Goal: Contribute content: Contribute content

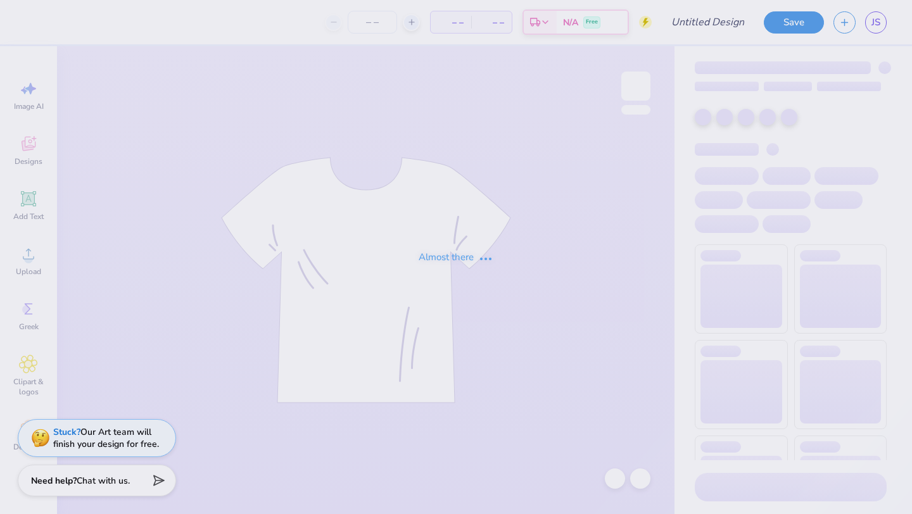
type input "dad's weekend mockup #4"
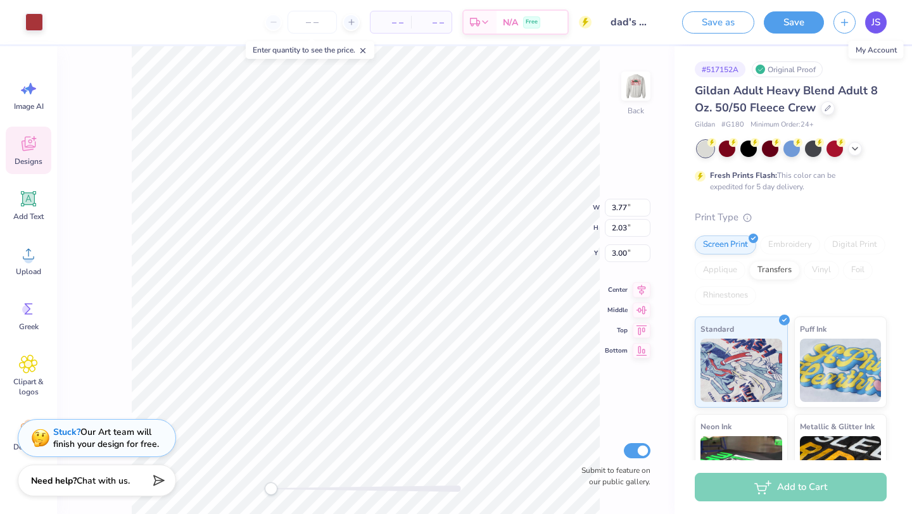
click at [881, 22] on link "JS" at bounding box center [876, 22] width 22 height 22
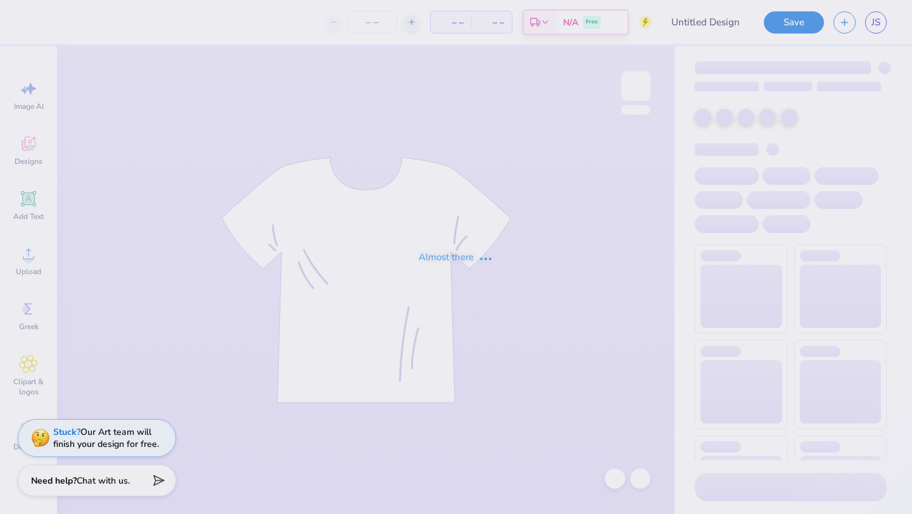
type input "dad's weekend mockup #1"
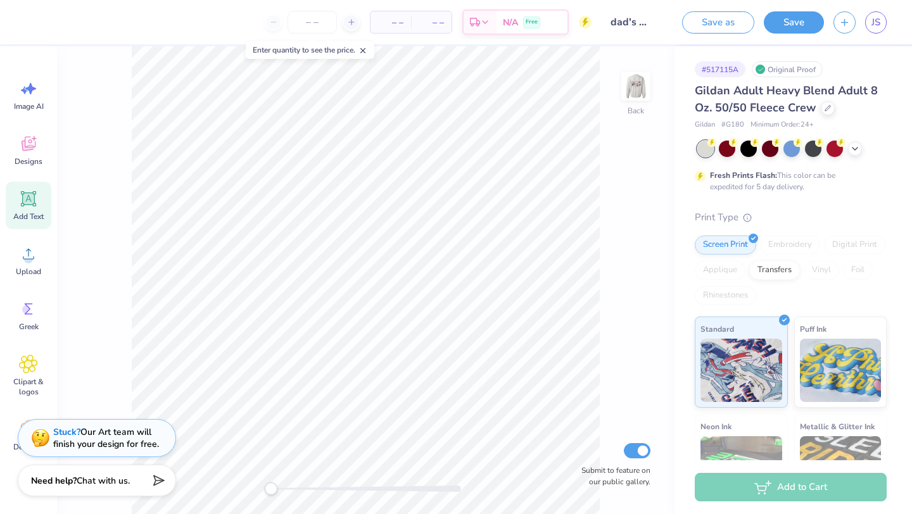
click at [35, 201] on icon at bounding box center [28, 198] width 19 height 19
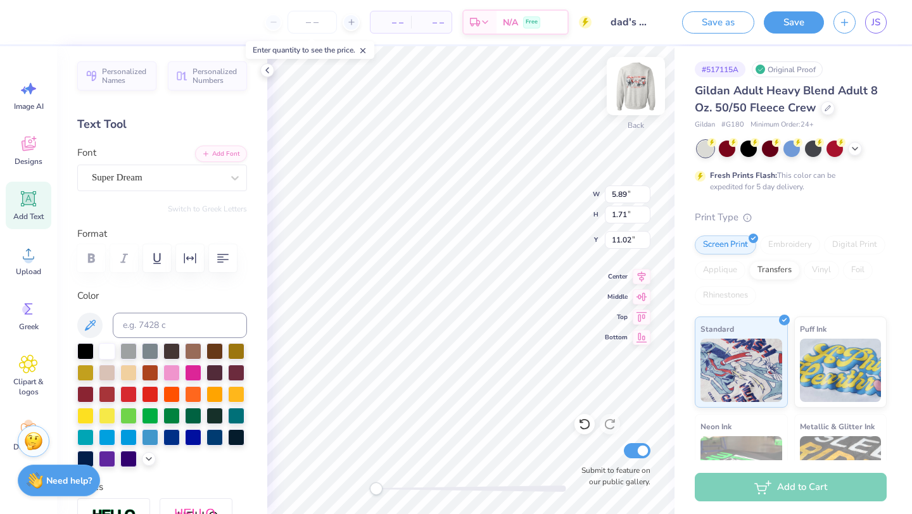
click at [645, 84] on img at bounding box center [635, 86] width 51 height 51
click at [636, 91] on img at bounding box center [635, 86] width 51 height 51
type input "7.22"
type input "5.26"
type input "5.89"
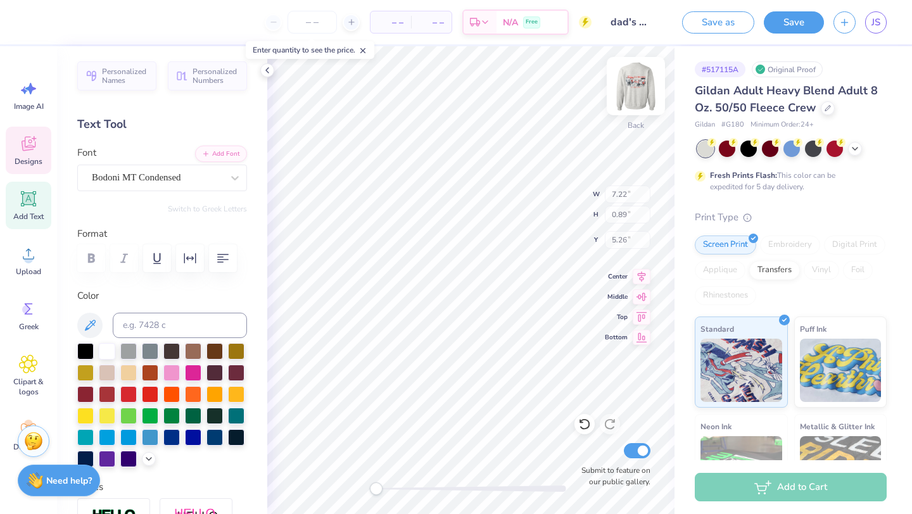
type input "1.71"
type input "11.02"
click at [629, 93] on img at bounding box center [635, 86] width 51 height 51
type input "5.91"
type input "13.36"
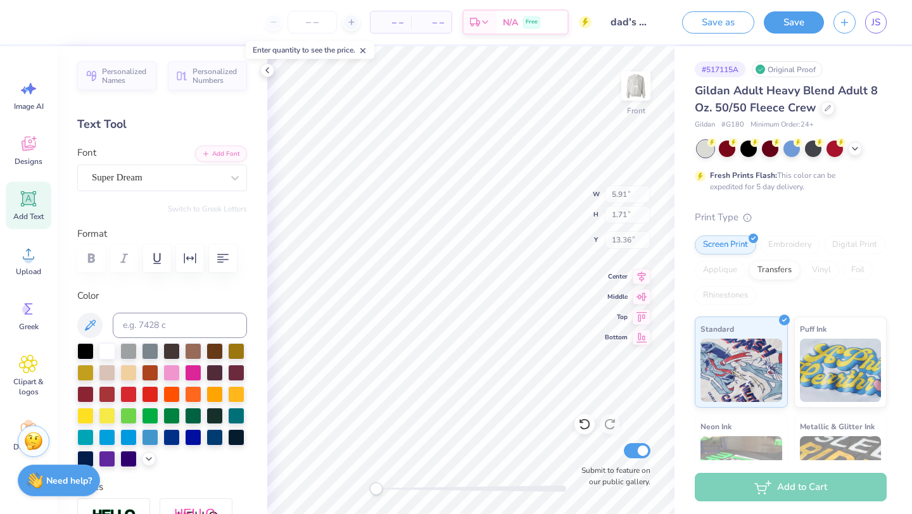
click at [630, 93] on img at bounding box center [635, 85] width 25 height 25
type input "5.89"
type input "11.02"
click at [30, 208] on div "Add Text" at bounding box center [29, 205] width 46 height 47
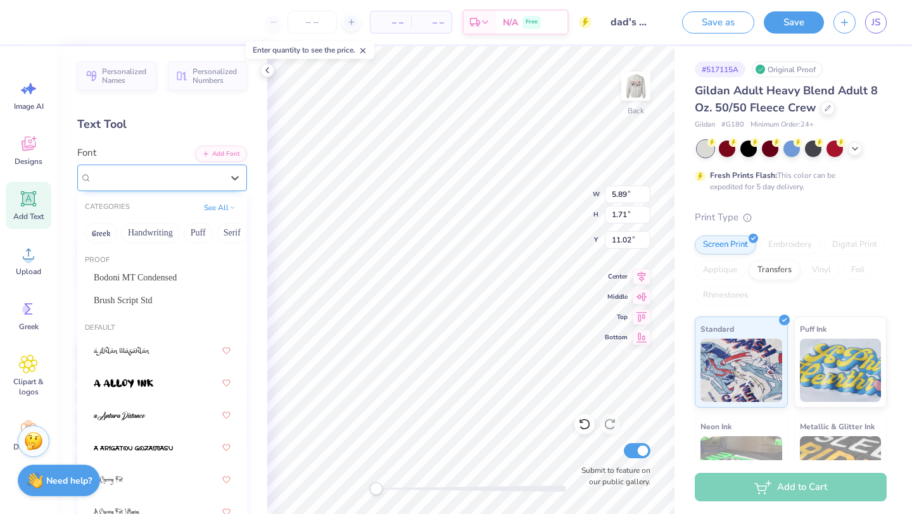
click at [216, 173] on div "Super Dream" at bounding box center [157, 178] width 133 height 20
click at [169, 297] on div "Brush Script Std" at bounding box center [162, 300] width 137 height 13
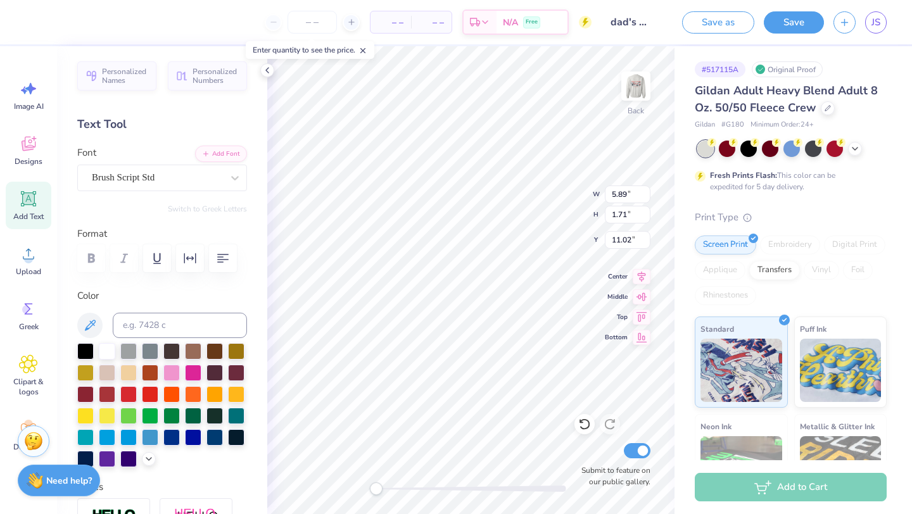
scroll to position [1, 0]
click at [186, 178] on div "Brush Script Std" at bounding box center [157, 178] width 133 height 20
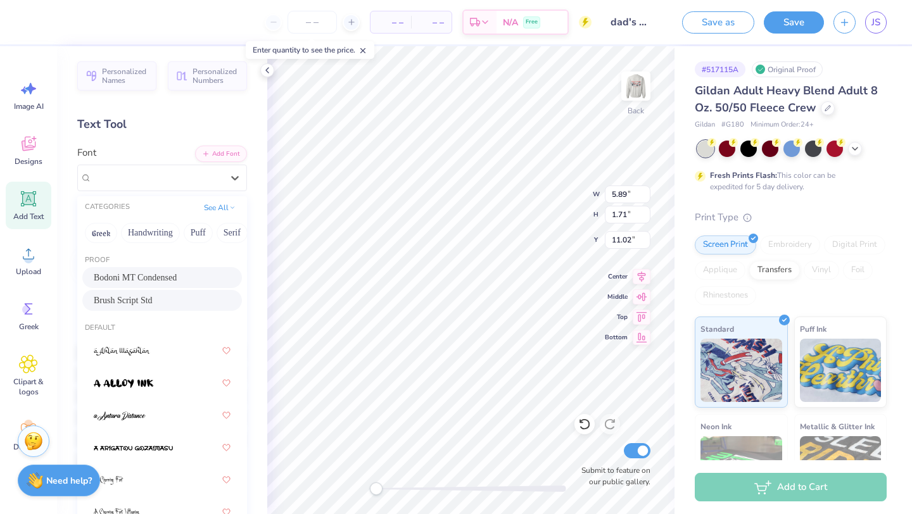
click at [157, 278] on div "Bodoni MT Condensed" at bounding box center [162, 277] width 137 height 13
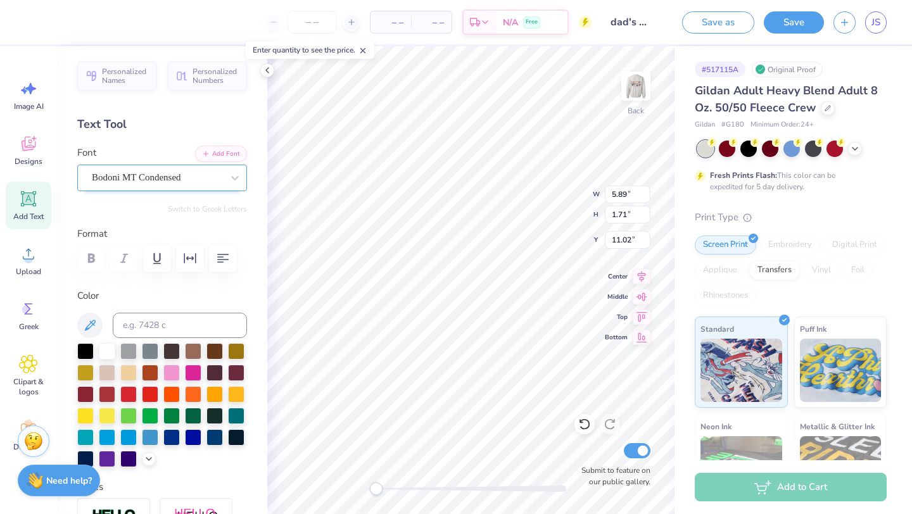
type textarea "DPHIE"
click at [141, 186] on div "Bodoni MT Condensed" at bounding box center [157, 178] width 133 height 20
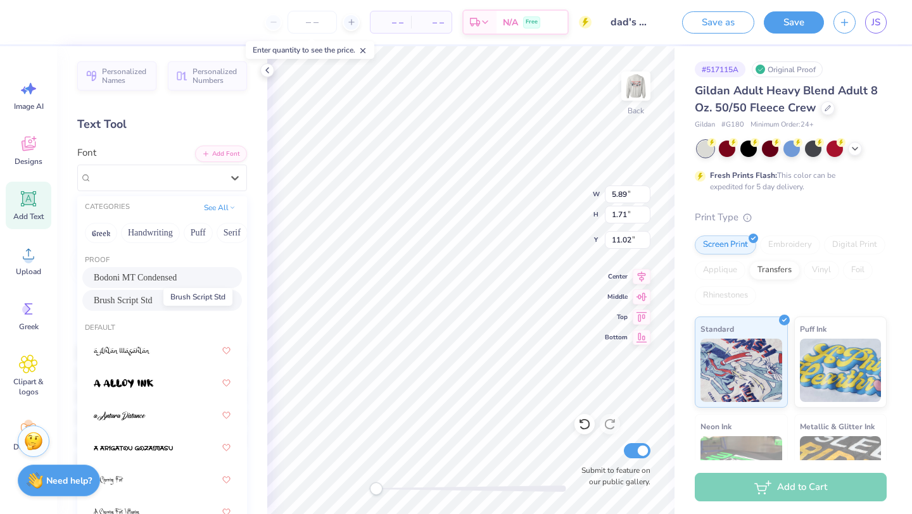
click at [134, 301] on span "Brush Script Std" at bounding box center [123, 300] width 59 height 13
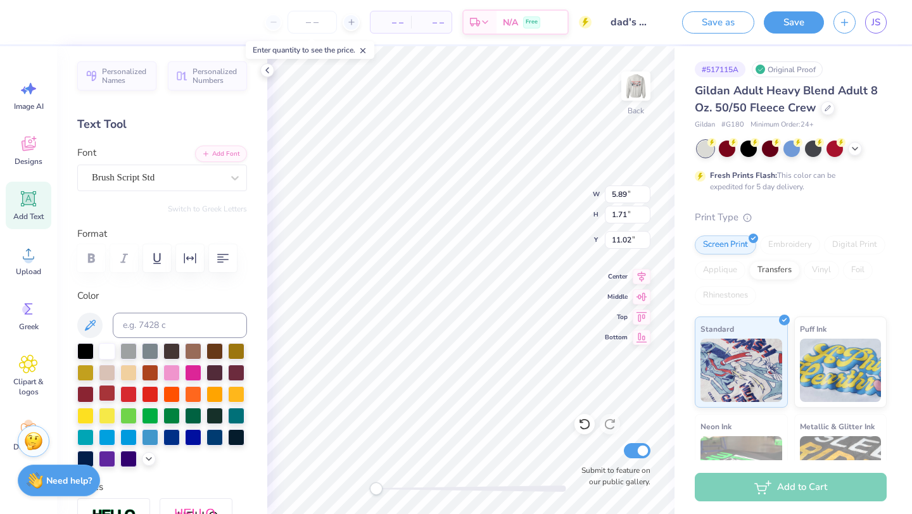
click at [110, 391] on div at bounding box center [107, 393] width 16 height 16
click at [132, 392] on div at bounding box center [128, 393] width 16 height 16
click at [558, 213] on div "Back W 5.89 5.89 " H 1.71 1.71 " Y 11.02 11.02 " Center Middle Top Bottom Submi…" at bounding box center [470, 280] width 407 height 468
type input "3.62"
type input "0.78"
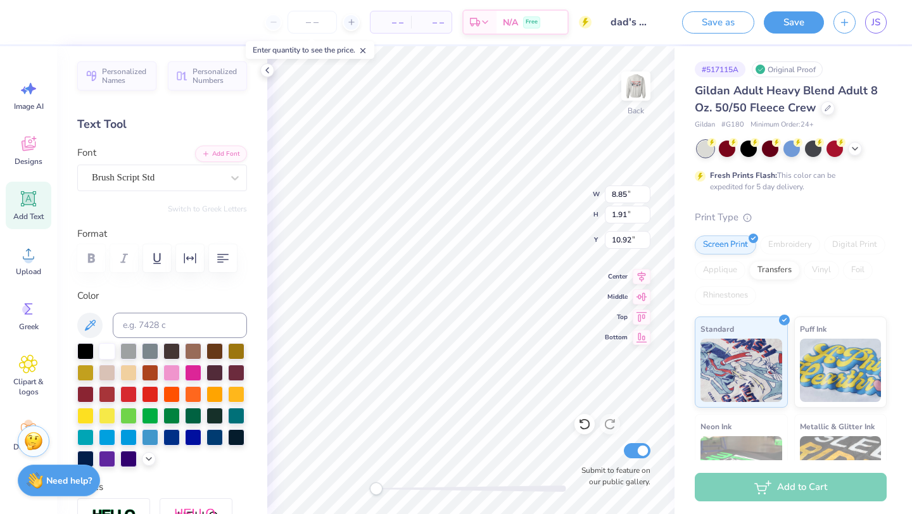
type input "12.05"
click at [39, 215] on span "Add Text" at bounding box center [28, 216] width 30 height 10
type input "5.89"
type input "1.71"
type input "11.02"
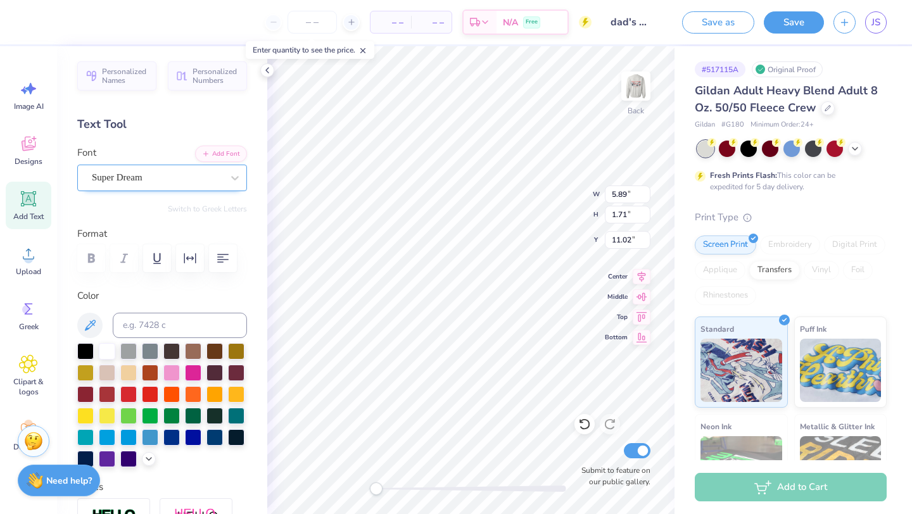
click at [221, 179] on div "Super Dream" at bounding box center [157, 178] width 133 height 20
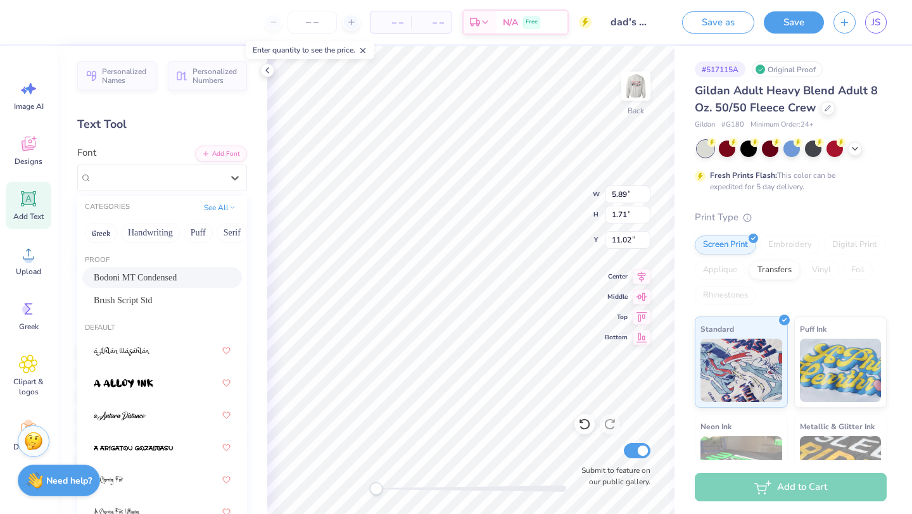
click at [163, 287] on div "Bodoni MT Condensed" at bounding box center [162, 277] width 160 height 21
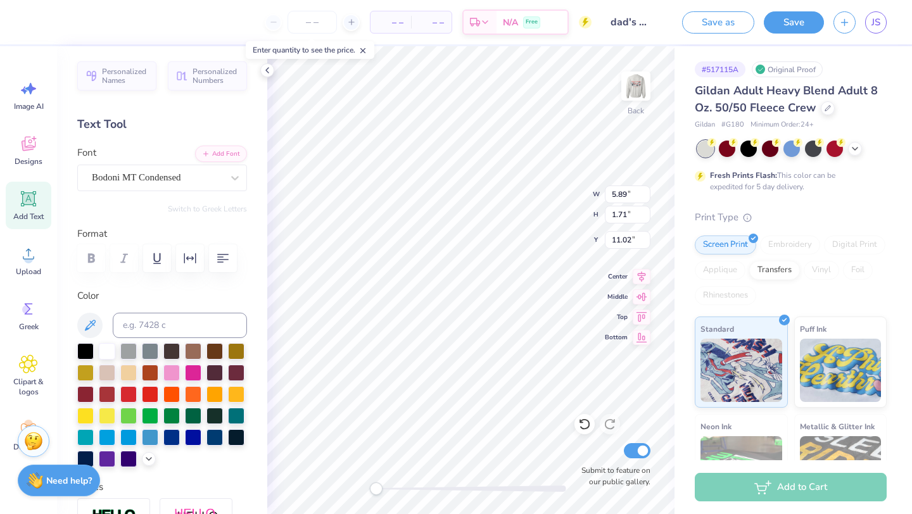
type textarea "DAD'S WEEKEND 2025"
type input "3.30"
type input "0.35"
type input "12.32"
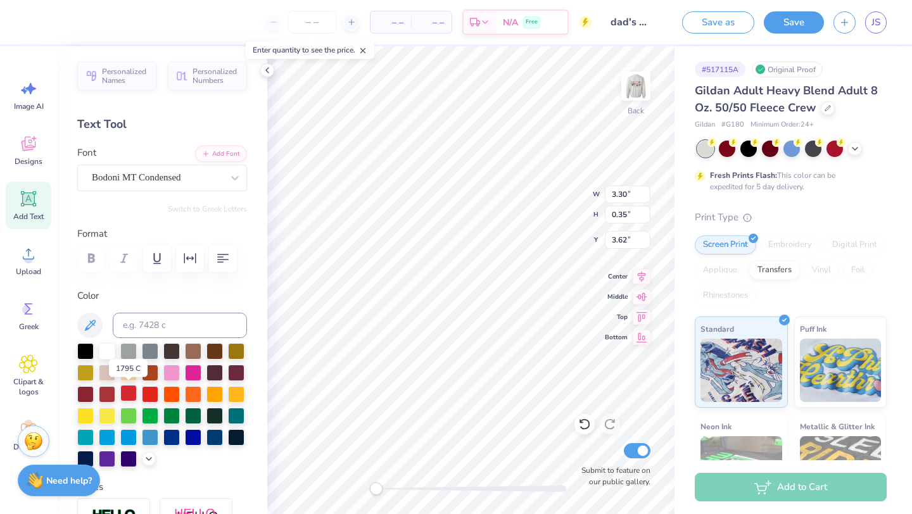
click at [129, 396] on div at bounding box center [128, 393] width 16 height 16
type input "3.62"
type input "0.78"
type input "2.61"
type input "3.62"
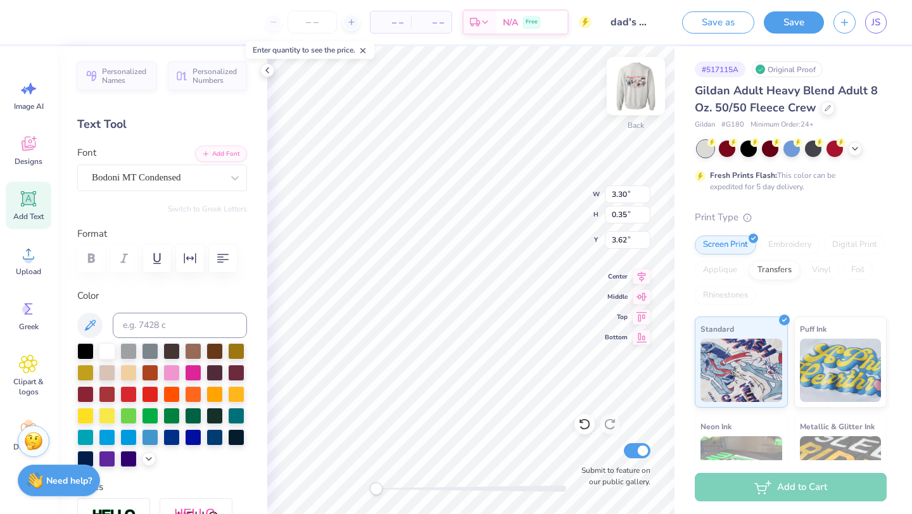
type input "0.78"
type input "2.61"
click at [629, 80] on img at bounding box center [635, 86] width 51 height 51
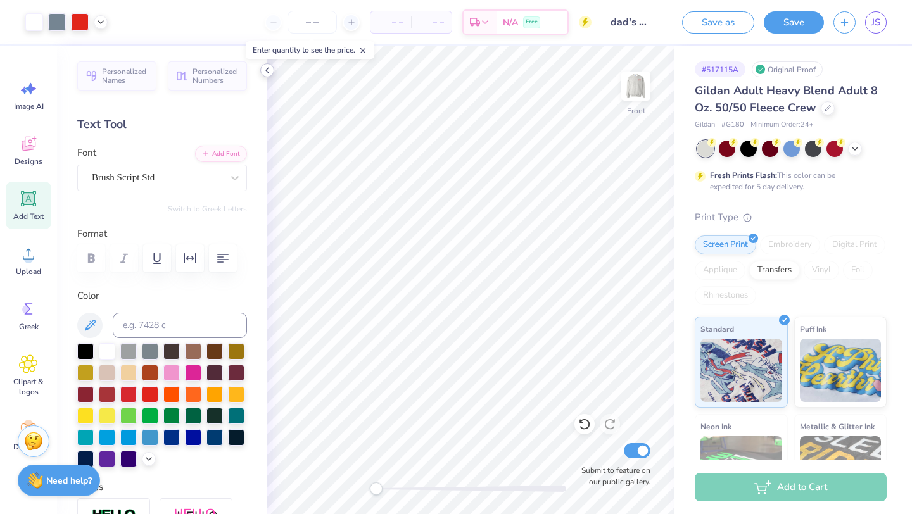
click at [268, 72] on icon at bounding box center [267, 70] width 10 height 10
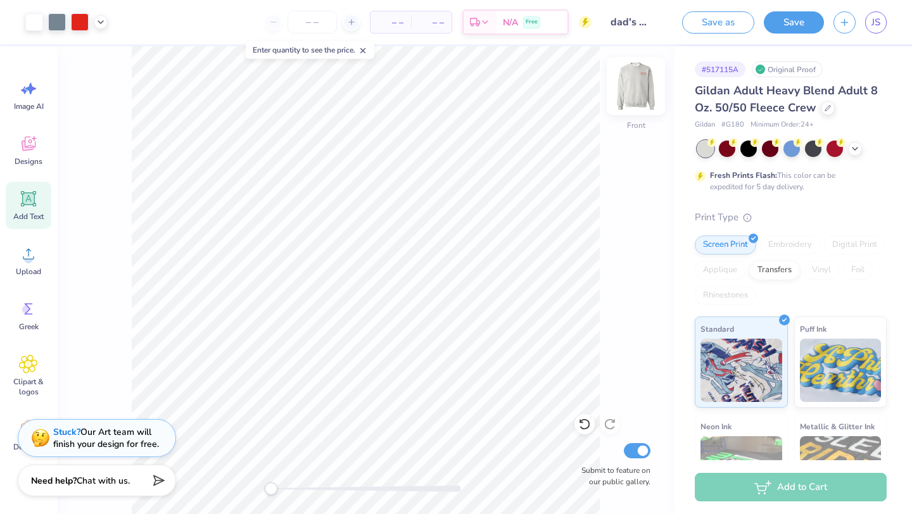
click at [640, 91] on img at bounding box center [635, 86] width 51 height 51
click at [783, 30] on button "Save" at bounding box center [794, 20] width 60 height 22
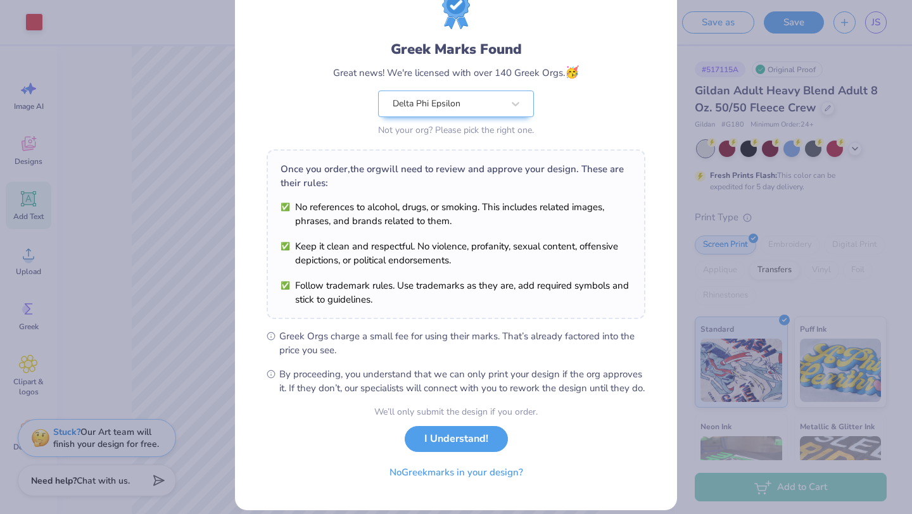
scroll to position [79, 0]
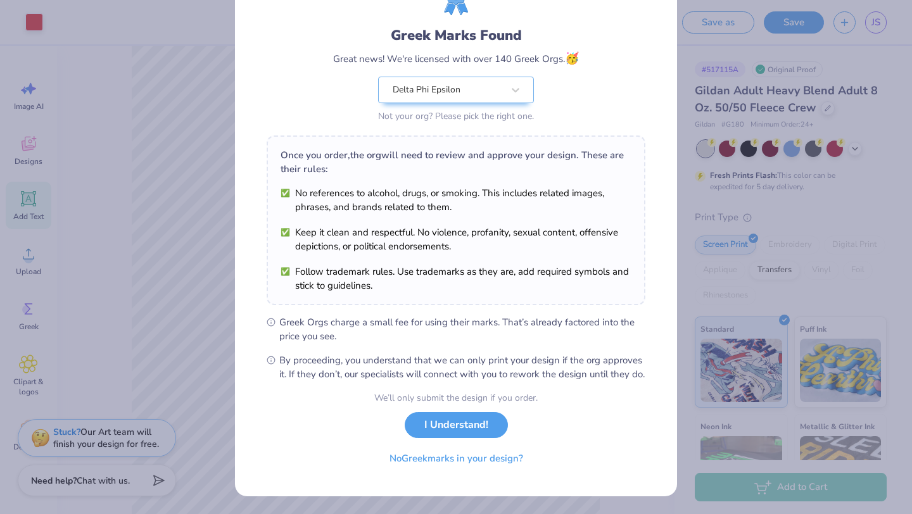
click at [446, 427] on button "I Understand!" at bounding box center [456, 425] width 103 height 26
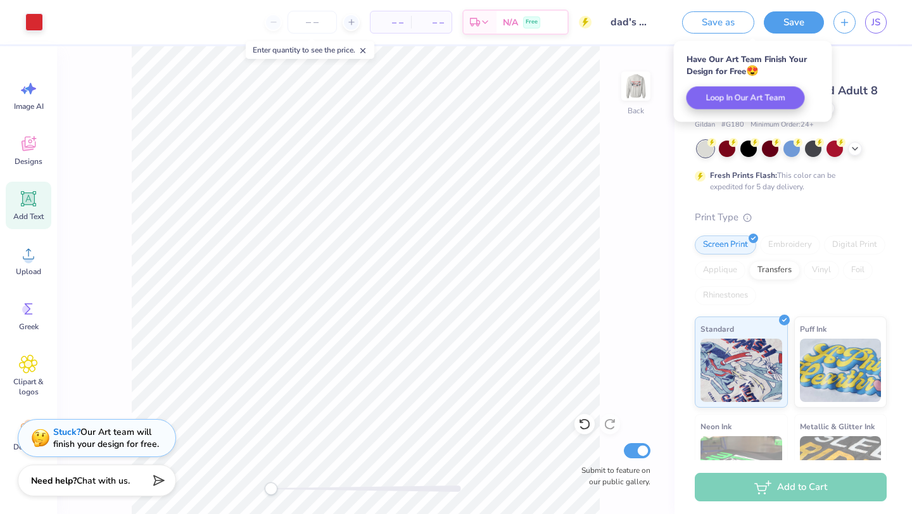
scroll to position [0, 0]
click at [875, 25] on span "JS" at bounding box center [875, 22] width 9 height 15
